Goal: Information Seeking & Learning: Learn about a topic

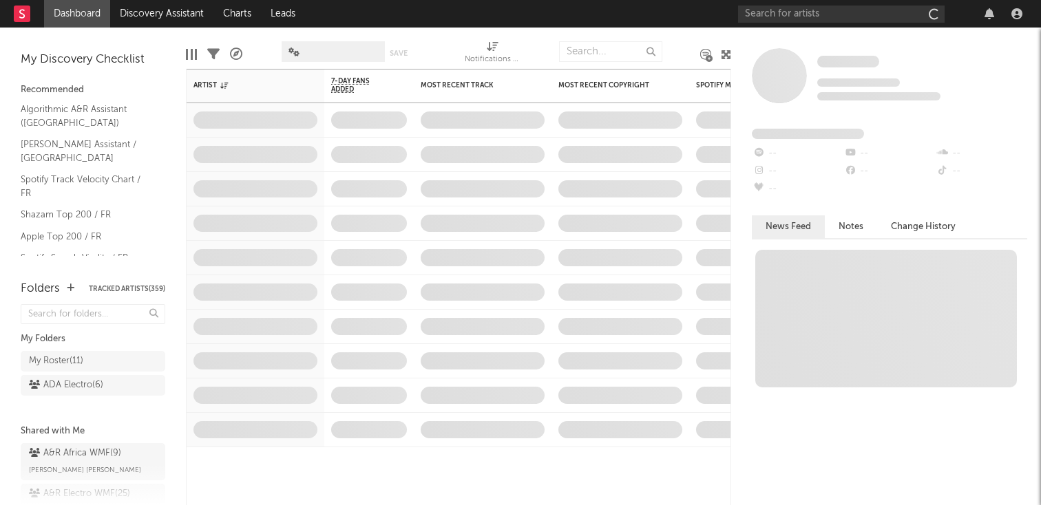
click at [58, 13] on link "Dashboard" at bounding box center [77, 14] width 66 height 28
click at [58, 12] on link "Dashboard" at bounding box center [77, 14] width 66 height 28
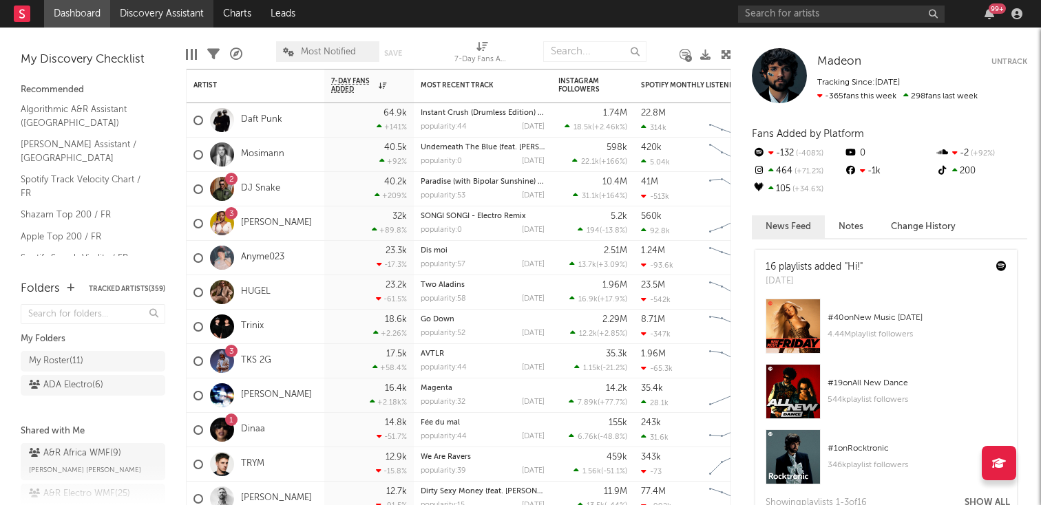
click at [162, 24] on link "Discovery Assistant" at bounding box center [161, 14] width 103 height 28
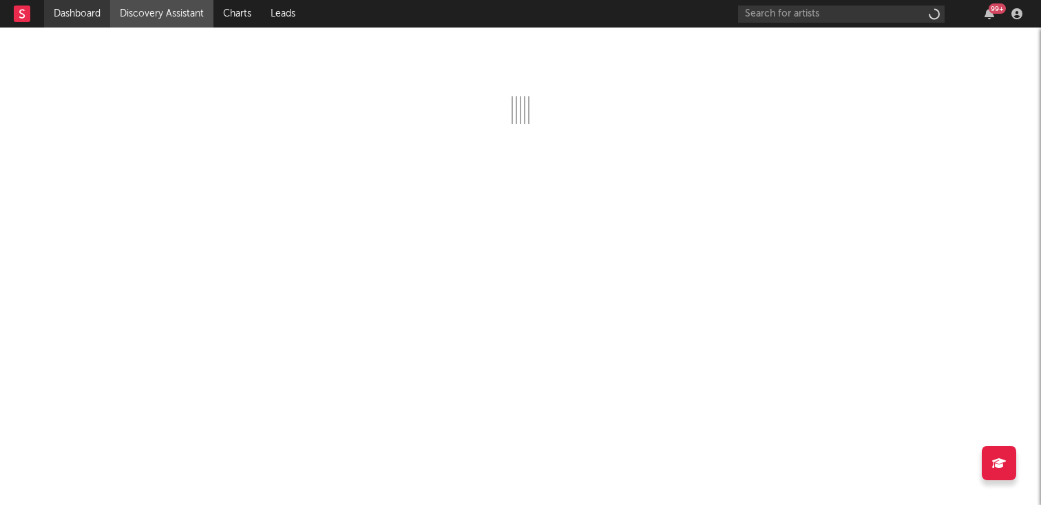
click at [91, 19] on link "Dashboard" at bounding box center [77, 14] width 66 height 28
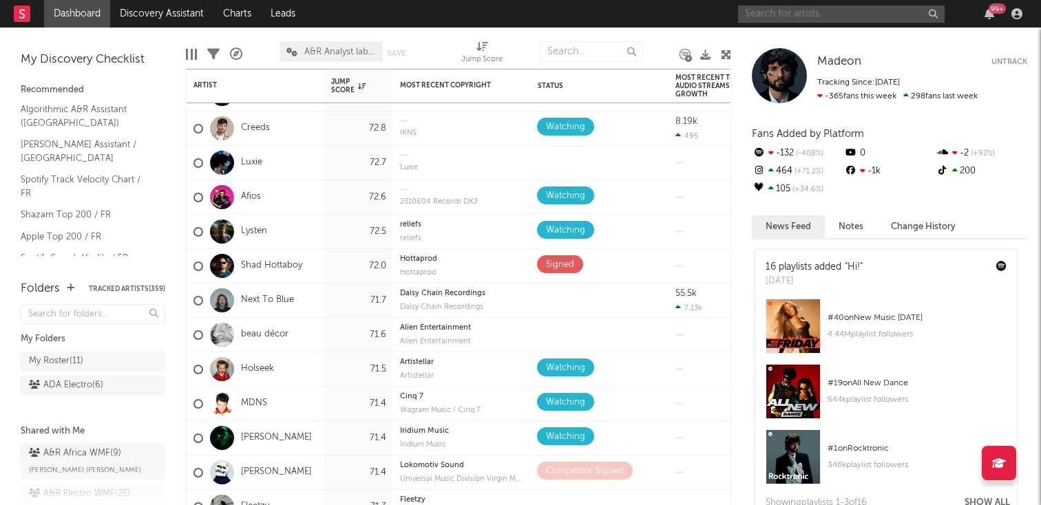
click at [828, 15] on input "text" at bounding box center [841, 14] width 206 height 17
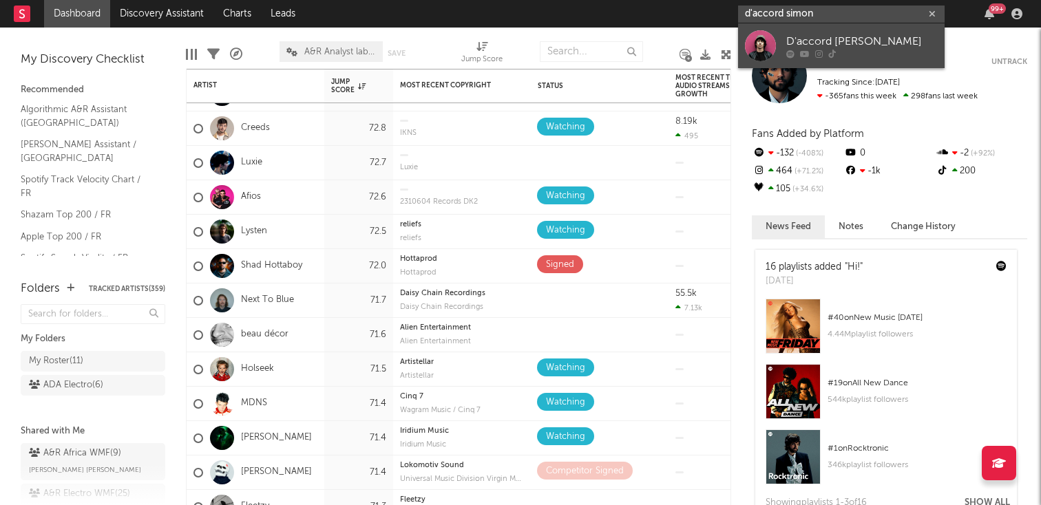
type input "d'accord simon"
click at [837, 36] on div "D'accord [PERSON_NAME]" at bounding box center [861, 41] width 151 height 17
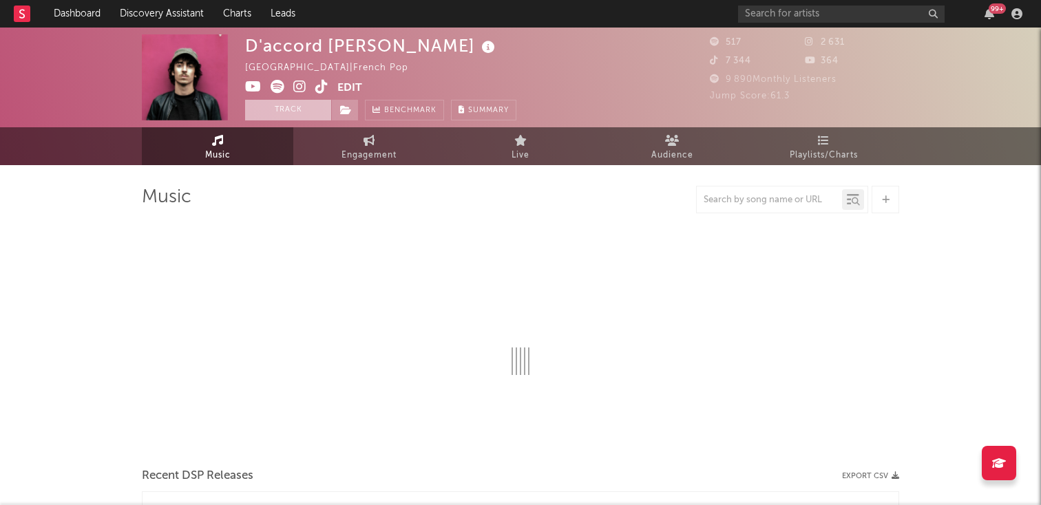
select select "1w"
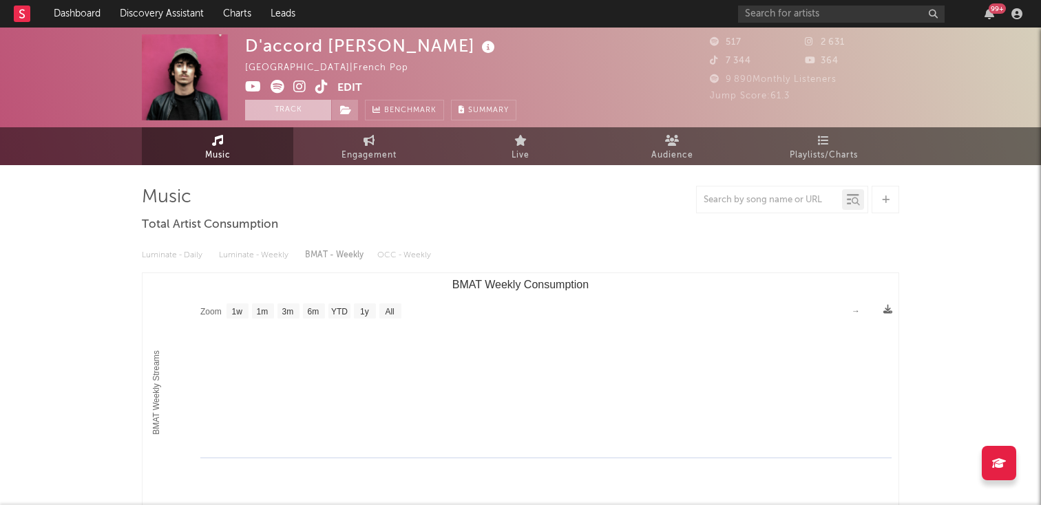
click at [290, 105] on button "Track" at bounding box center [288, 110] width 86 height 21
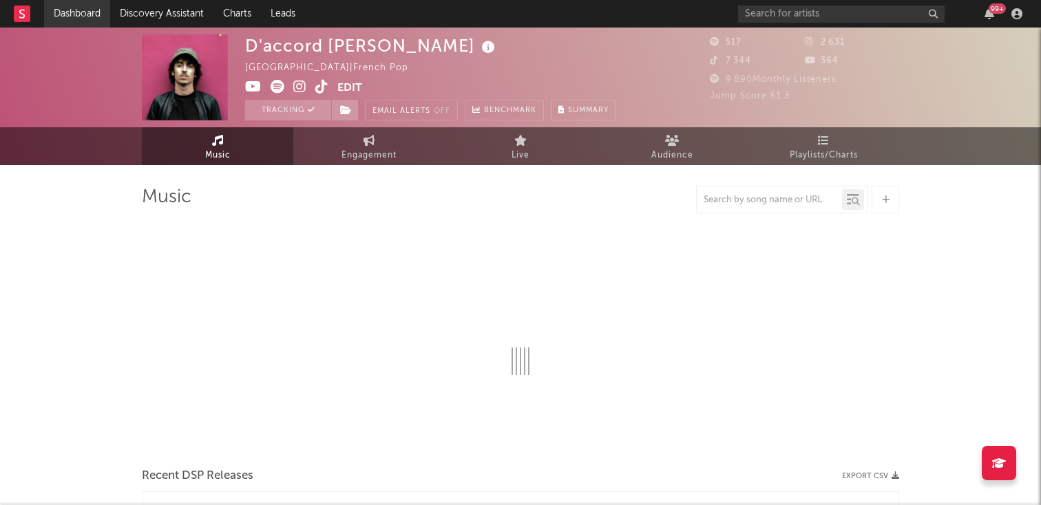
select select "1w"
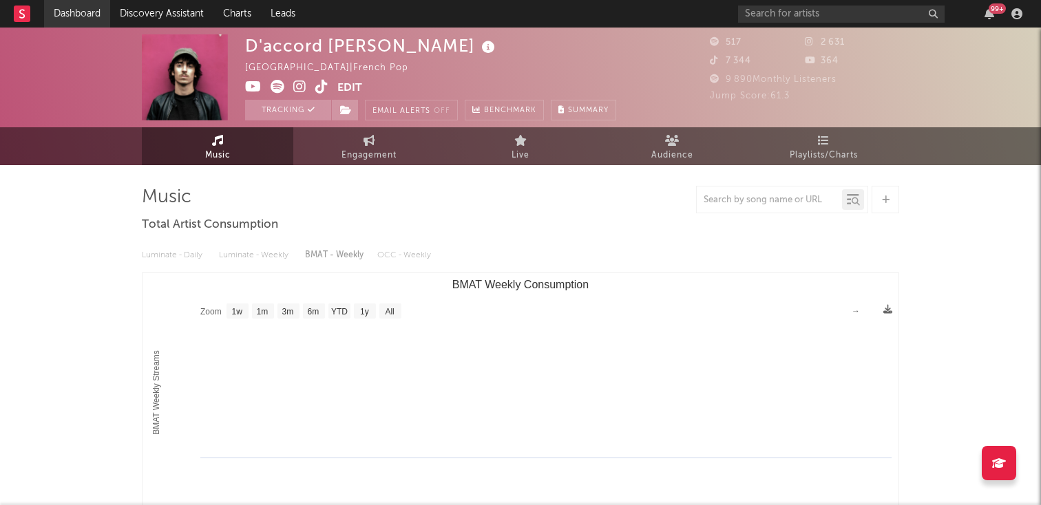
click at [105, 20] on link "Dashboard" at bounding box center [77, 14] width 66 height 28
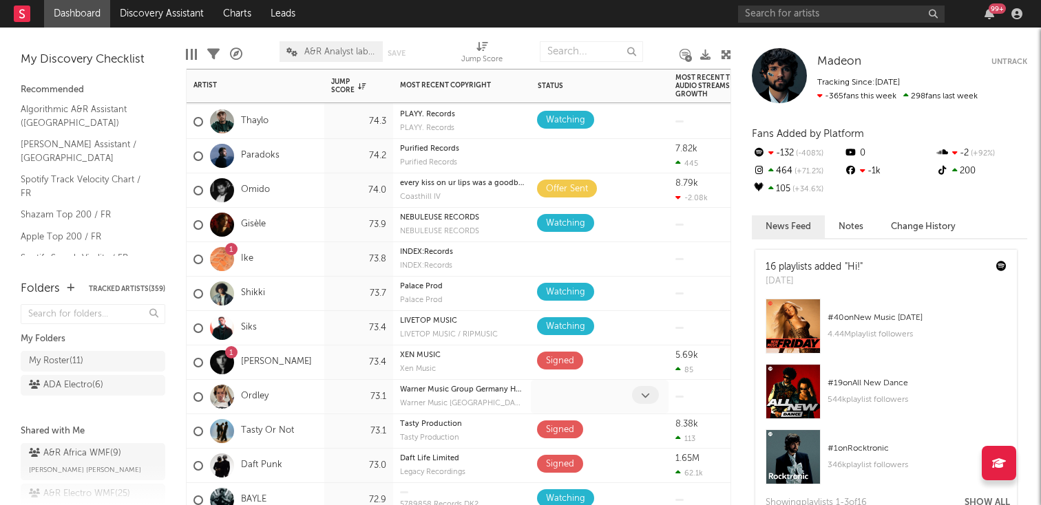
click at [639, 394] on span at bounding box center [645, 395] width 27 height 18
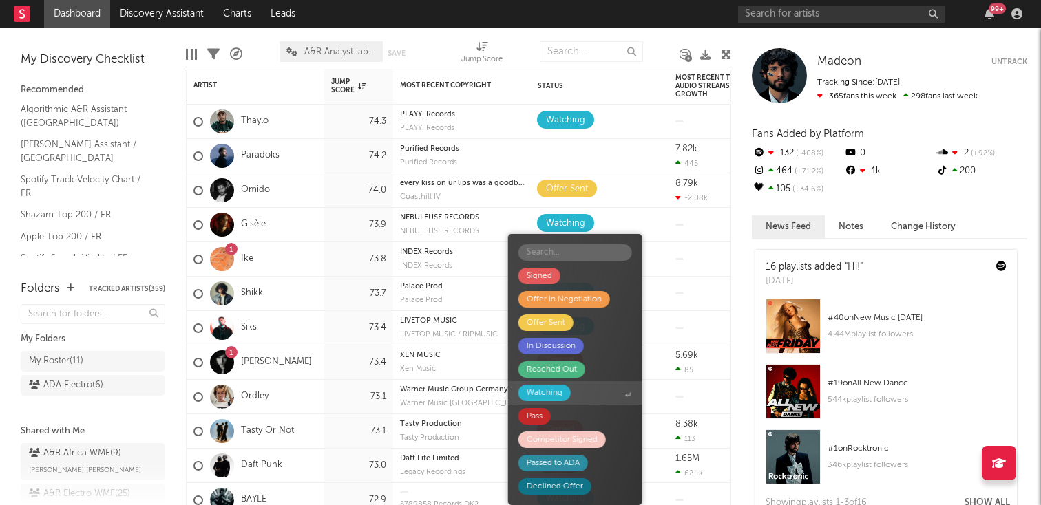
click at [584, 393] on span "Watching" at bounding box center [575, 392] width 134 height 23
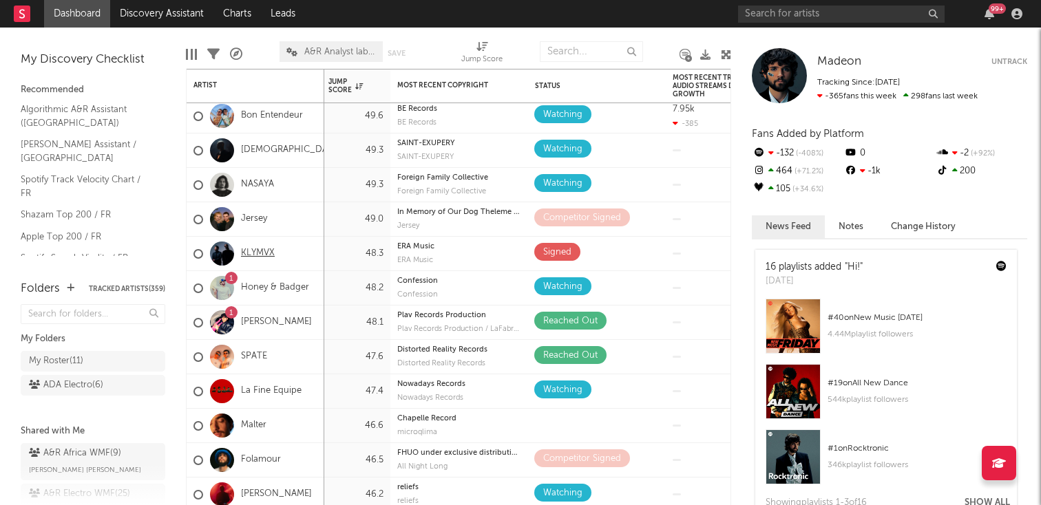
click at [256, 250] on link "KLYMVX" at bounding box center [258, 254] width 34 height 12
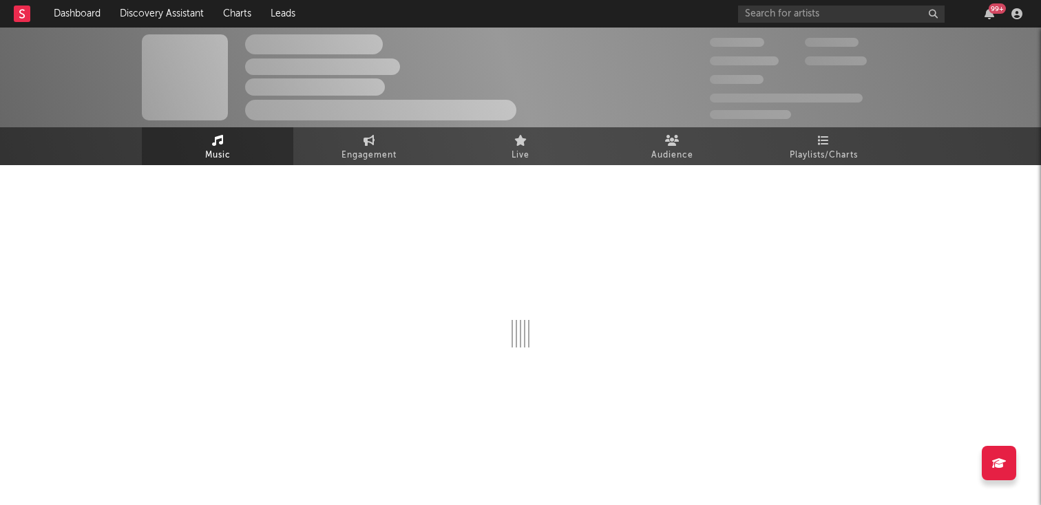
select select "6m"
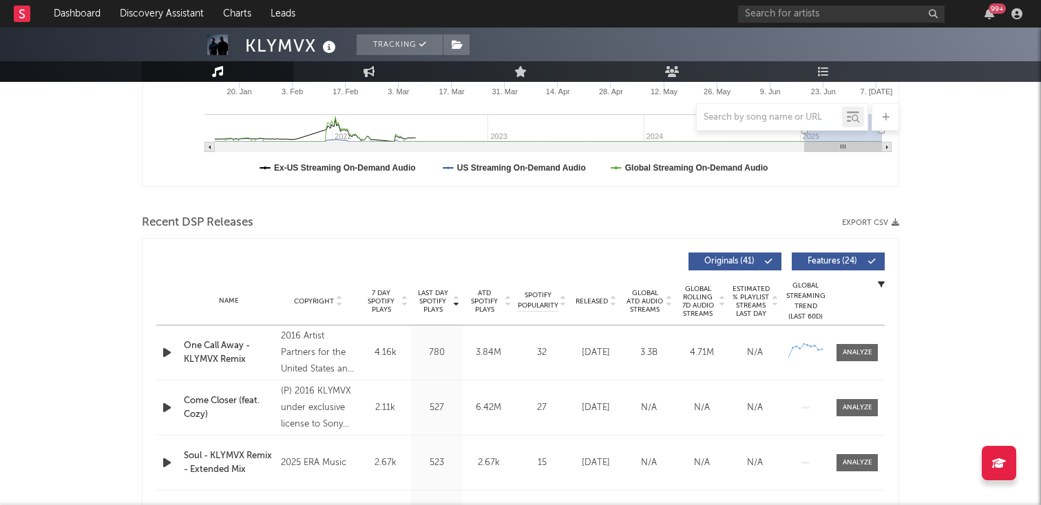
scroll to position [365, 0]
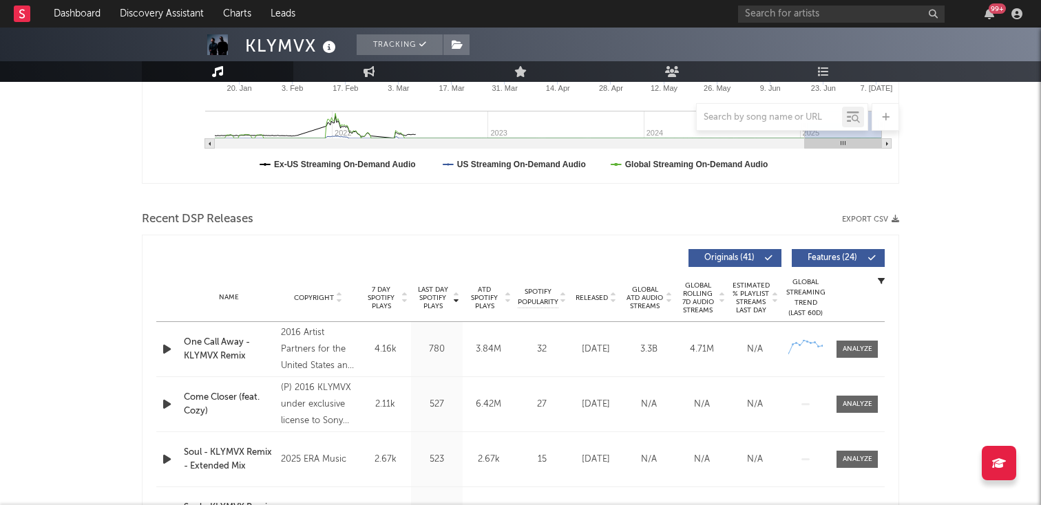
click at [615, 298] on icon at bounding box center [612, 301] width 7 height 6
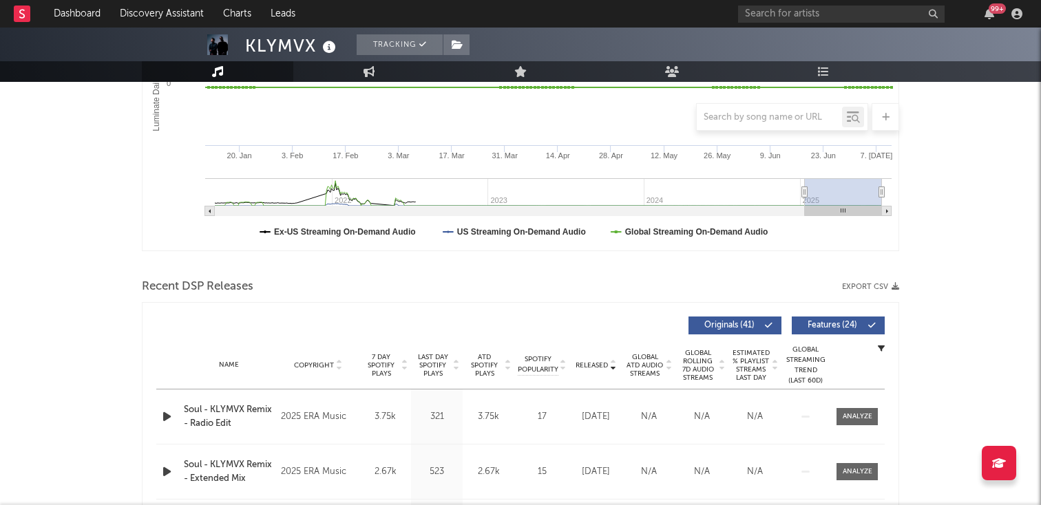
scroll to position [214, 0]
